Goal: Navigation & Orientation: Find specific page/section

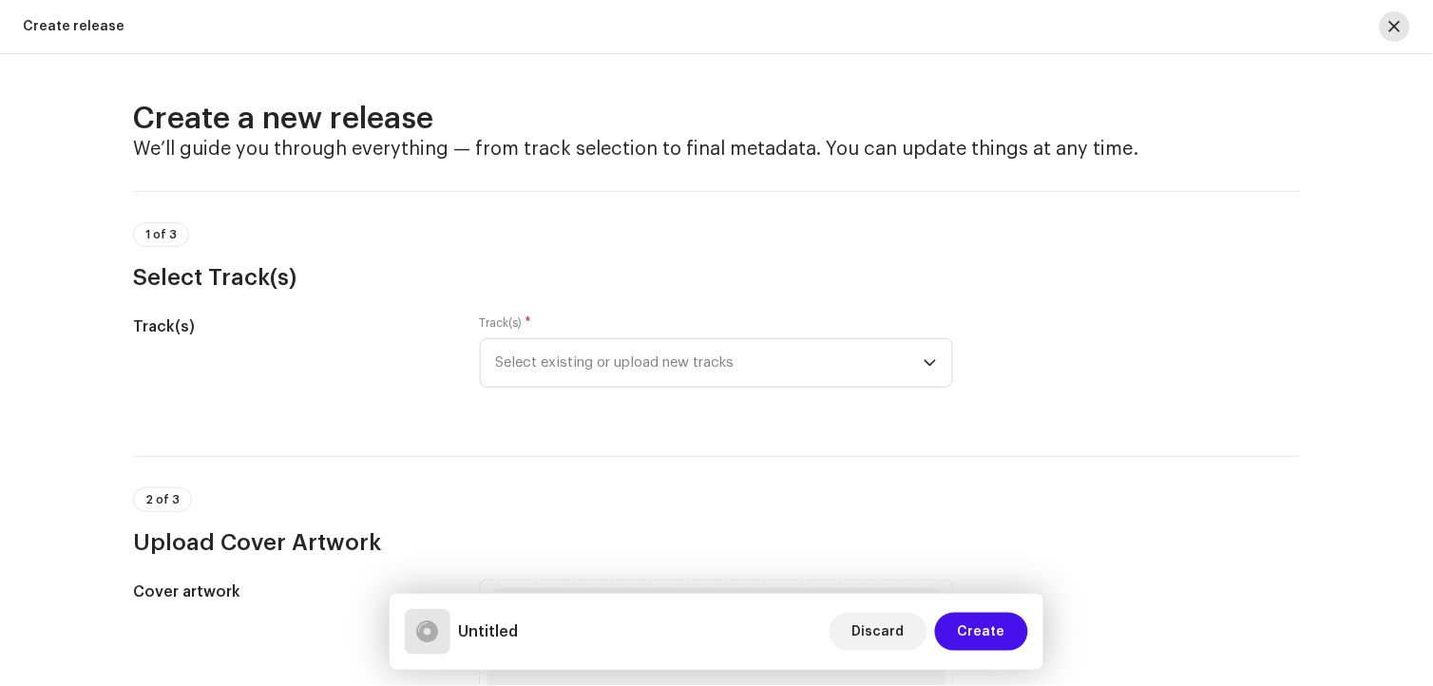
click at [1399, 30] on span "button" at bounding box center [1395, 26] width 11 height 15
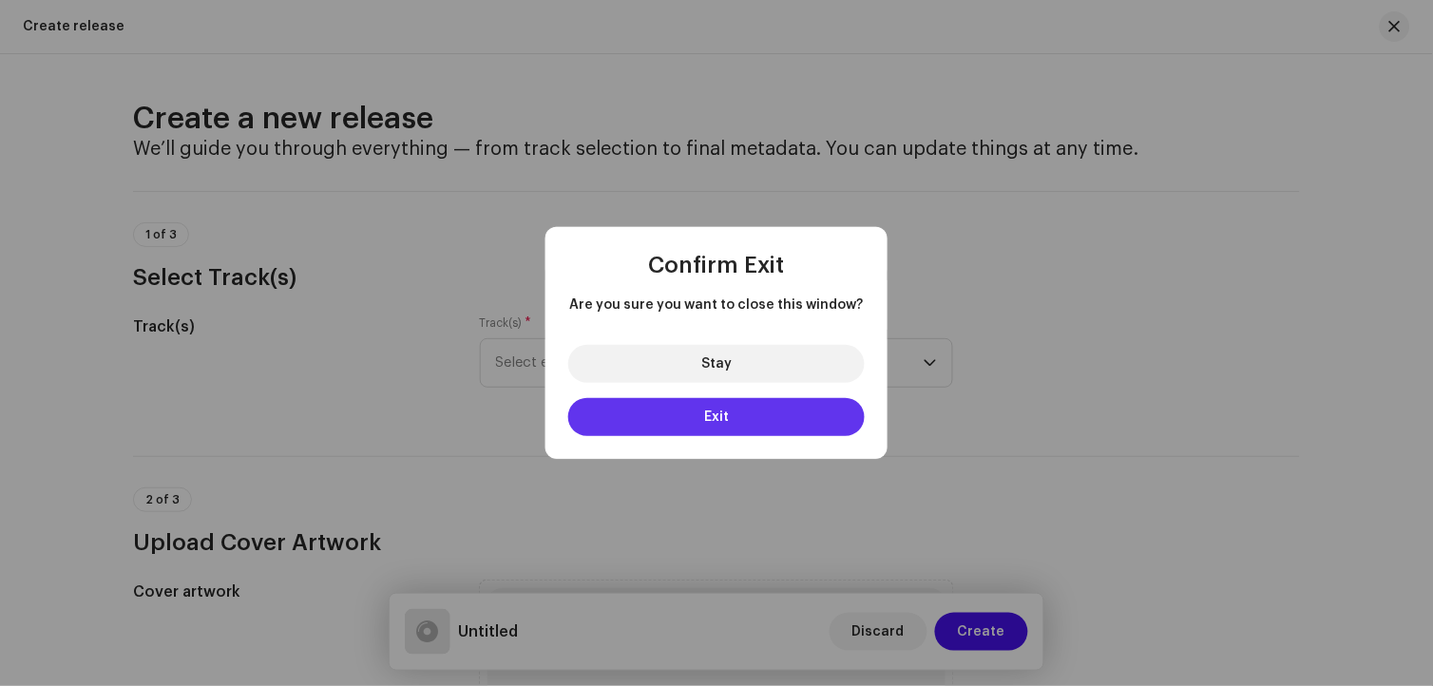
click at [770, 420] on button "Exit" at bounding box center [716, 417] width 297 height 38
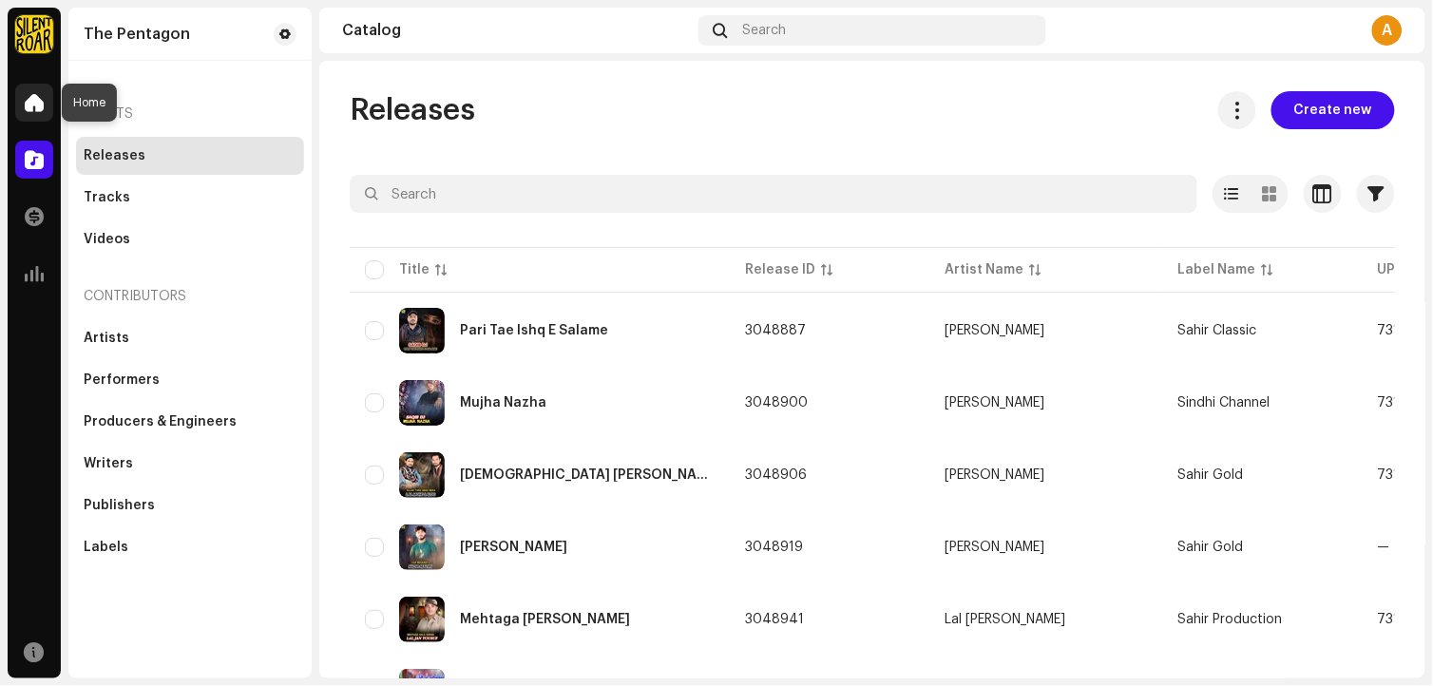
click at [32, 108] on span at bounding box center [34, 102] width 19 height 15
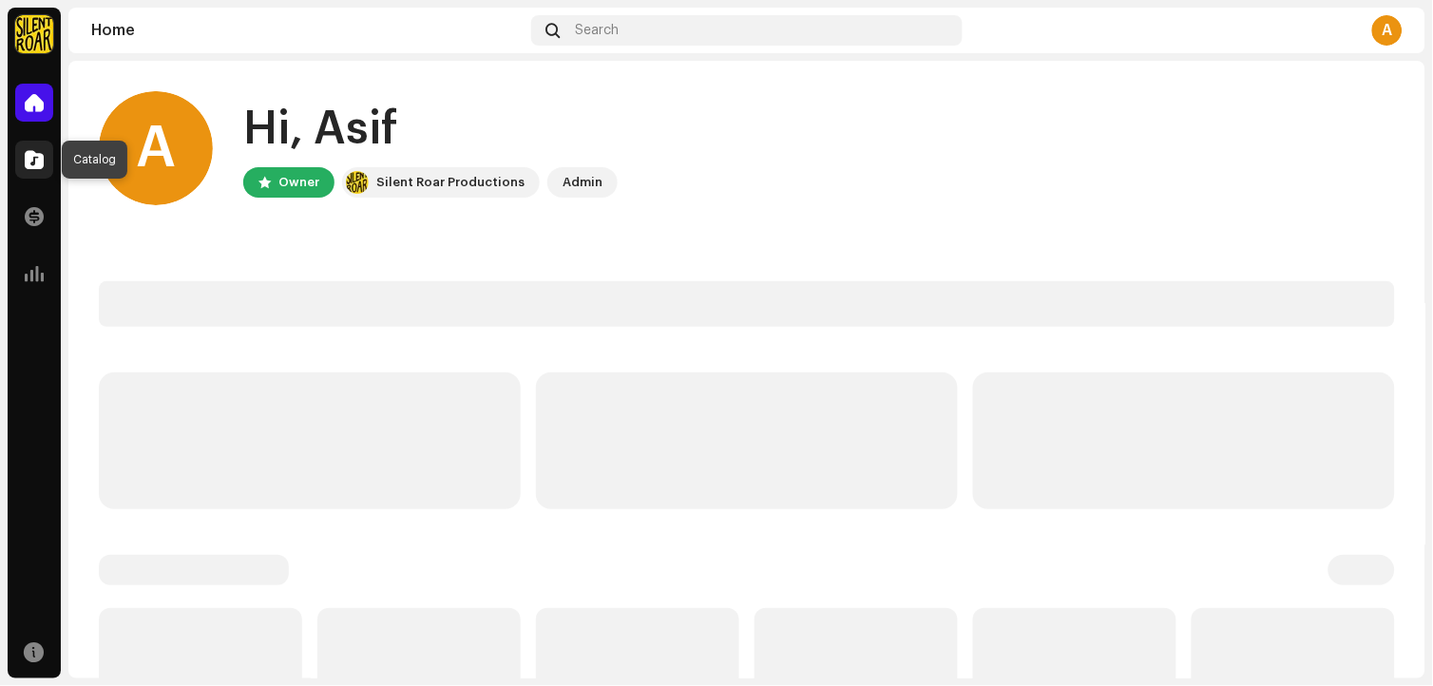
click at [35, 164] on span at bounding box center [34, 159] width 19 height 15
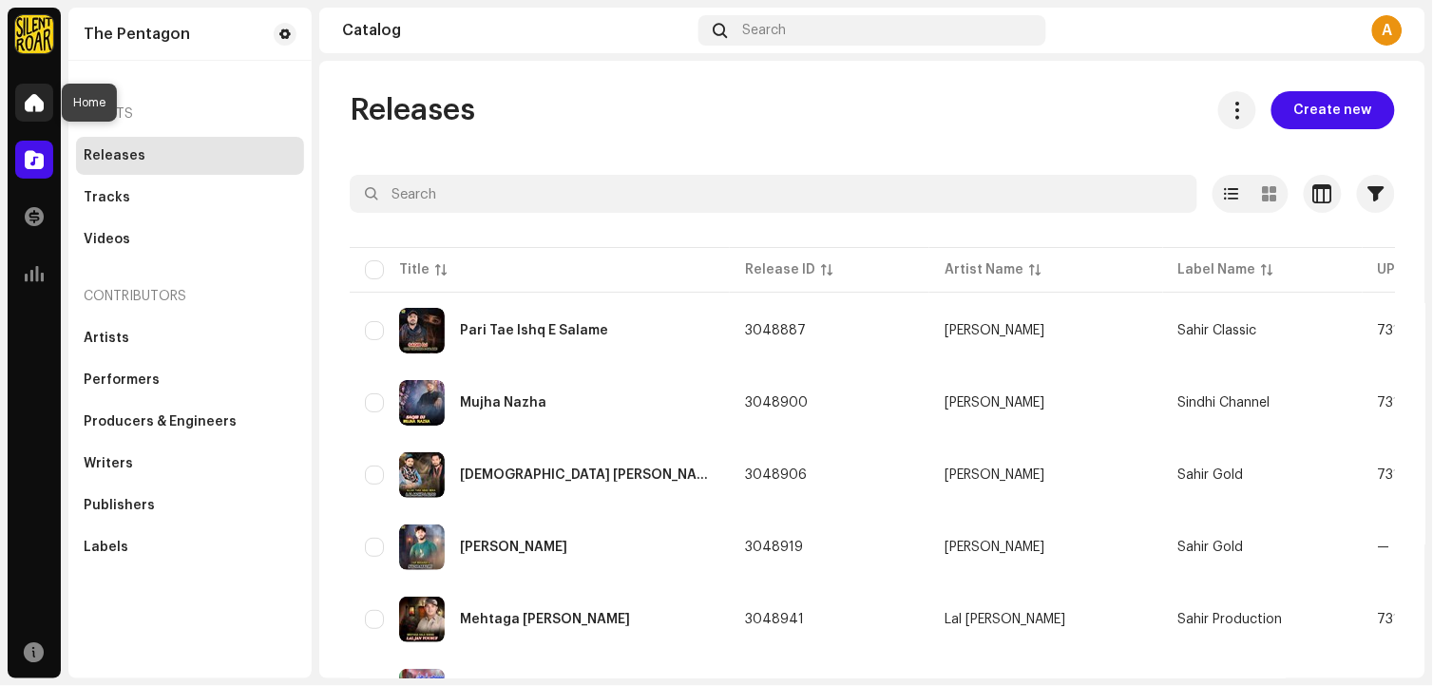
click at [34, 105] on span at bounding box center [34, 102] width 19 height 15
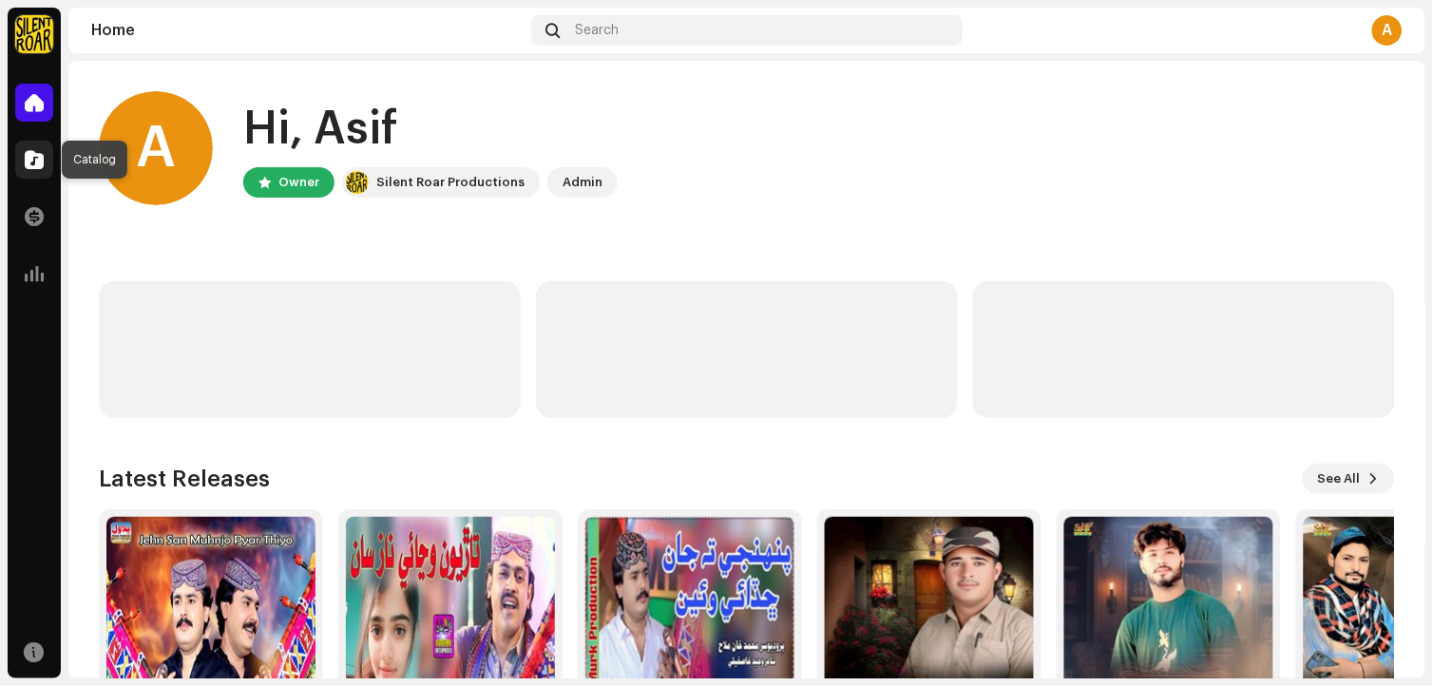
click at [43, 158] on span at bounding box center [34, 159] width 19 height 15
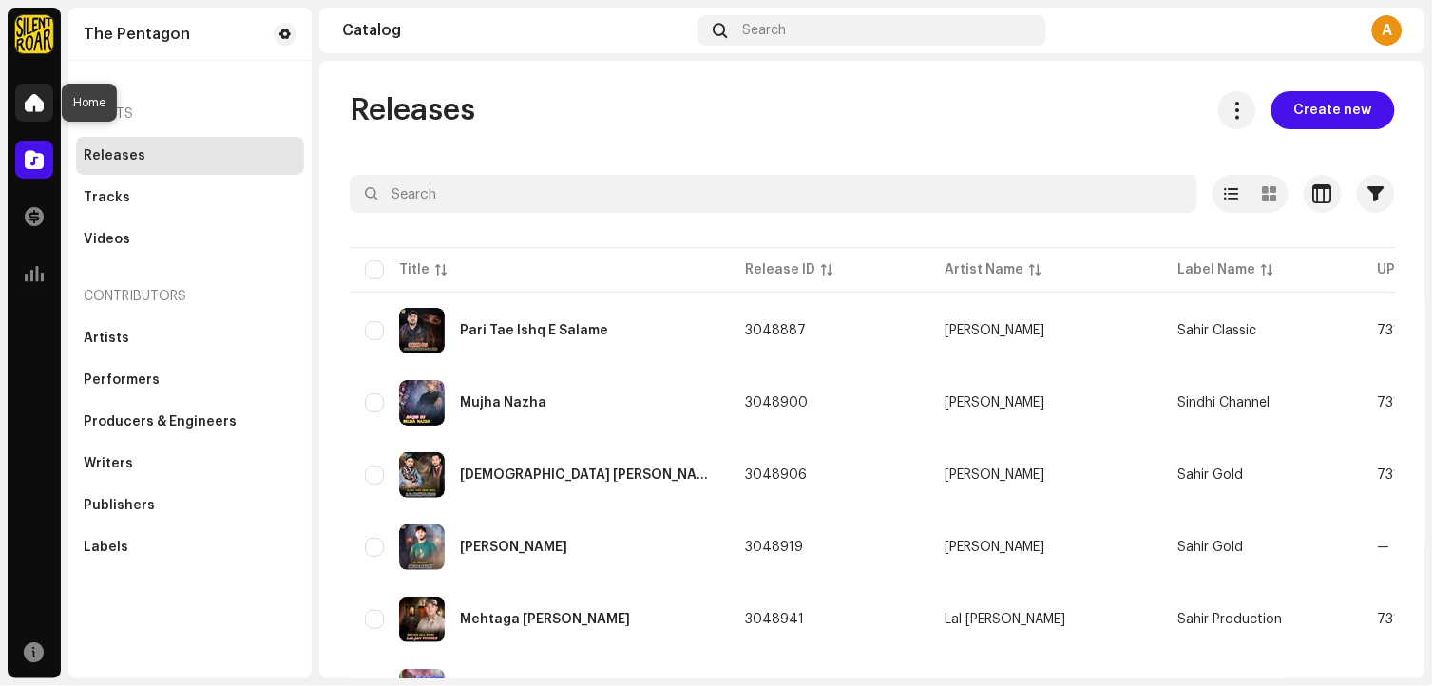
click at [36, 103] on span at bounding box center [34, 102] width 19 height 15
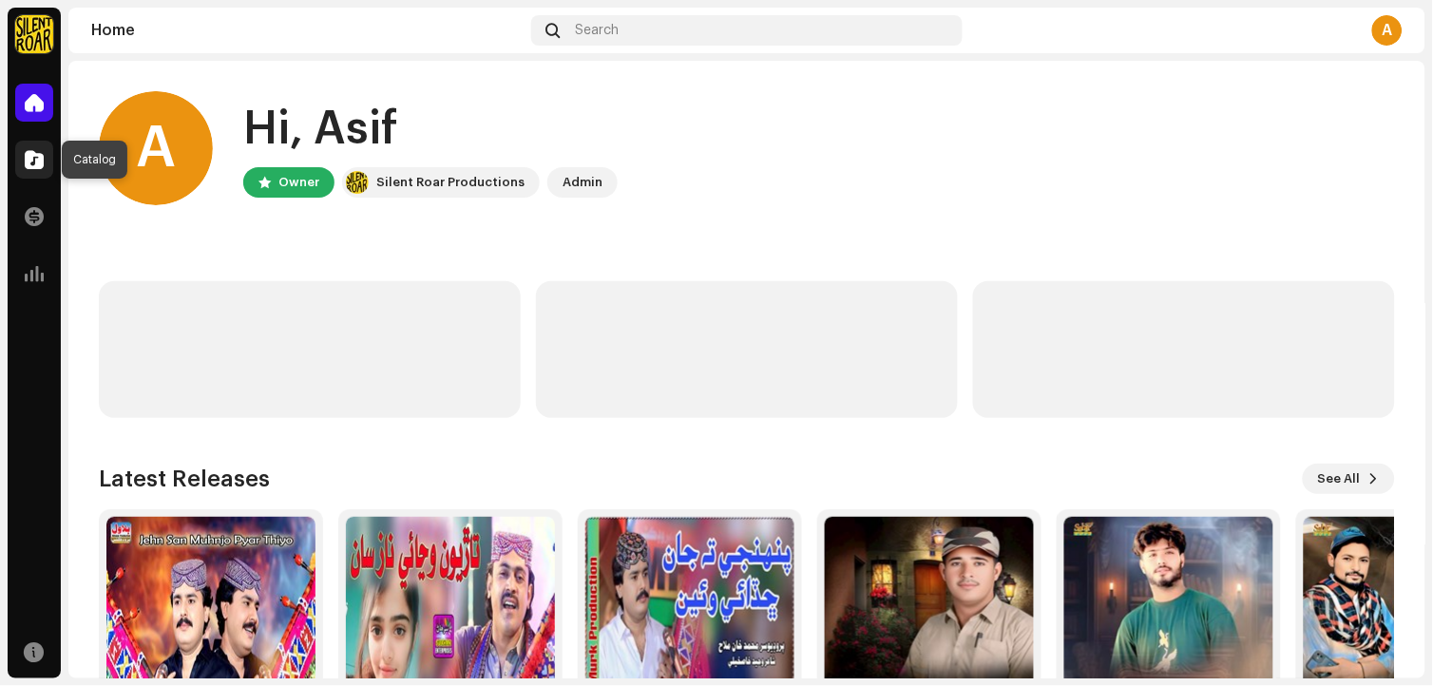
click at [32, 163] on span at bounding box center [34, 159] width 19 height 15
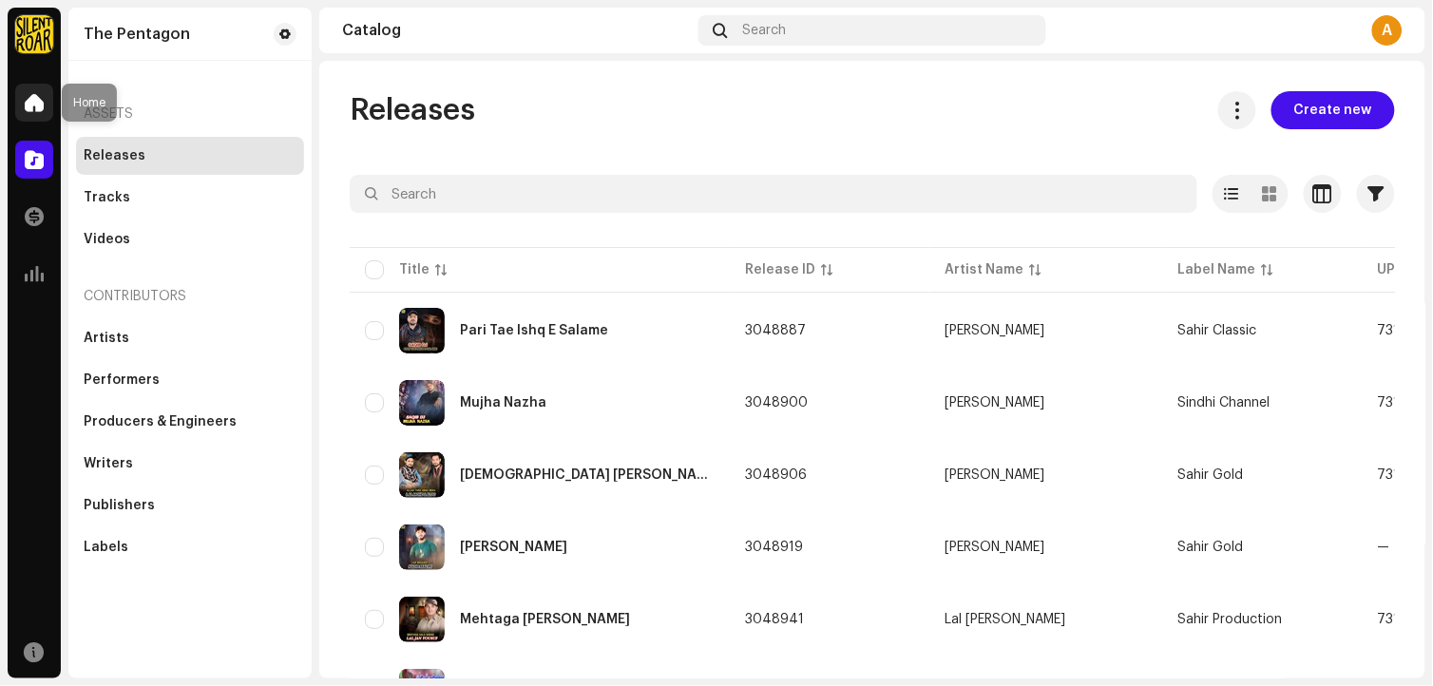
click at [35, 103] on span at bounding box center [34, 102] width 19 height 15
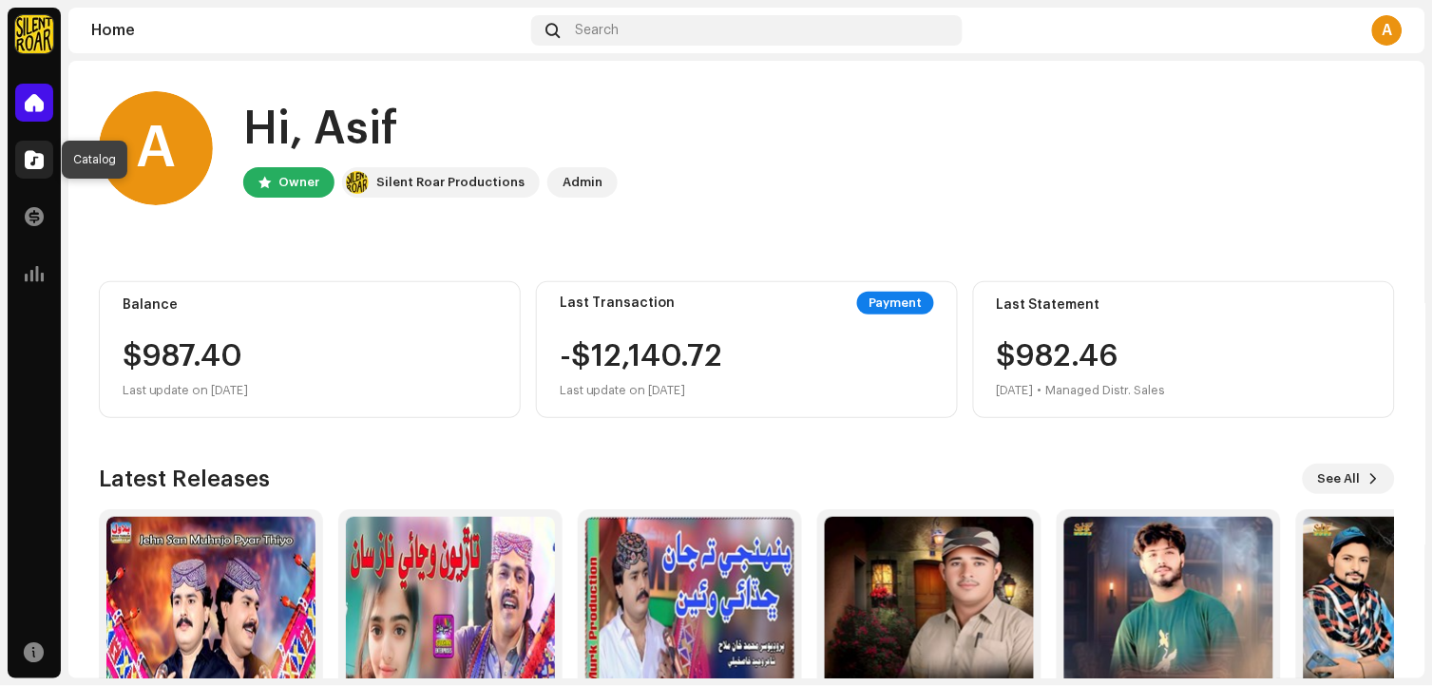
click at [30, 162] on span at bounding box center [34, 159] width 19 height 15
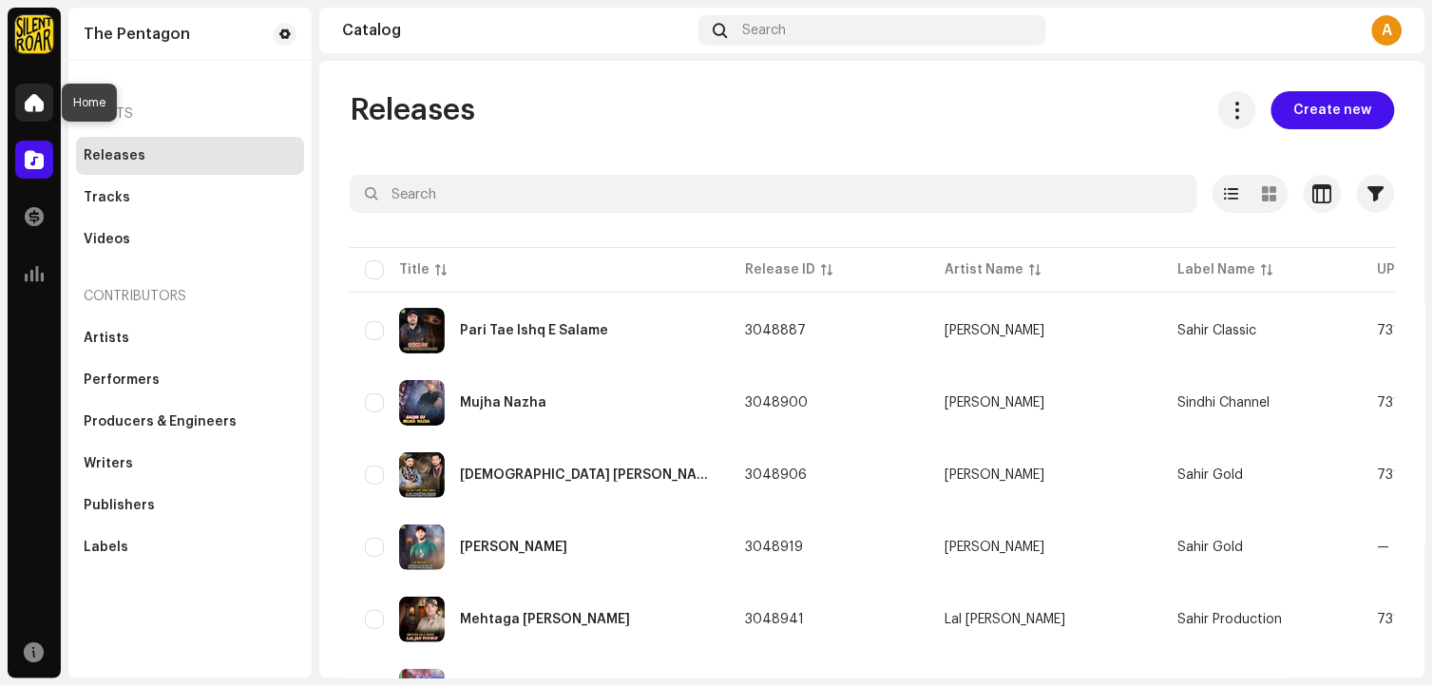
click at [40, 103] on span at bounding box center [34, 102] width 19 height 15
